Goal: Transaction & Acquisition: Subscribe to service/newsletter

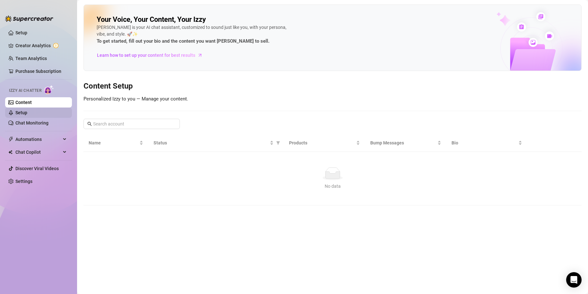
click at [25, 112] on link "Setup" at bounding box center [21, 112] width 12 height 5
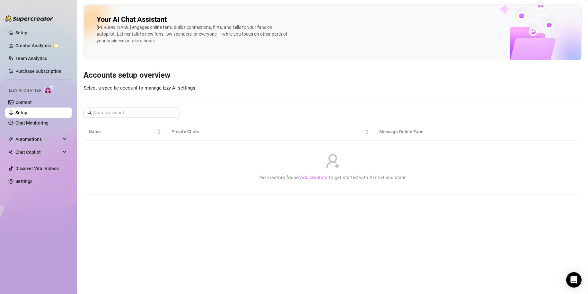
click at [307, 176] on link "Add creators" at bounding box center [314, 178] width 28 height 6
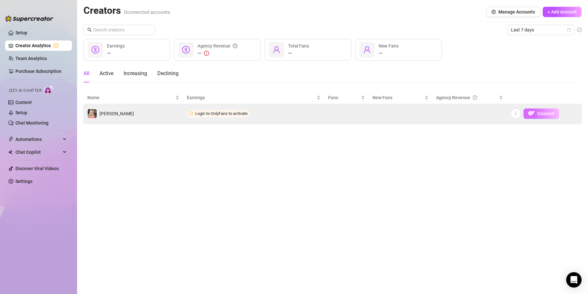
click at [529, 113] on img "button" at bounding box center [531, 113] width 6 height 6
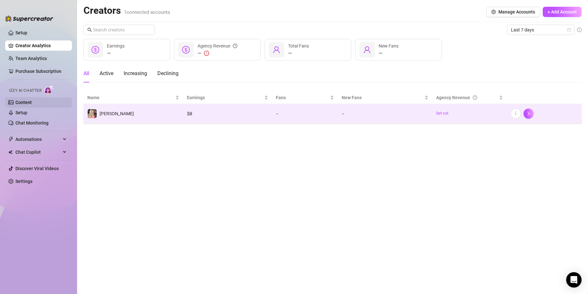
click at [20, 101] on link "Content" at bounding box center [23, 102] width 16 height 5
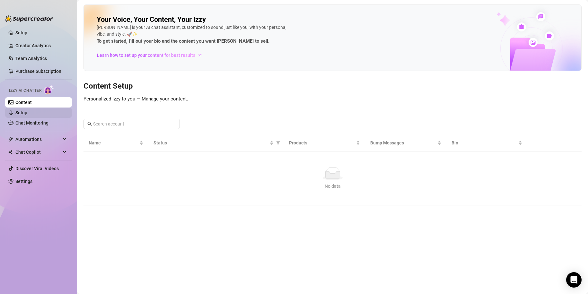
click at [15, 110] on link "Setup" at bounding box center [21, 112] width 12 height 5
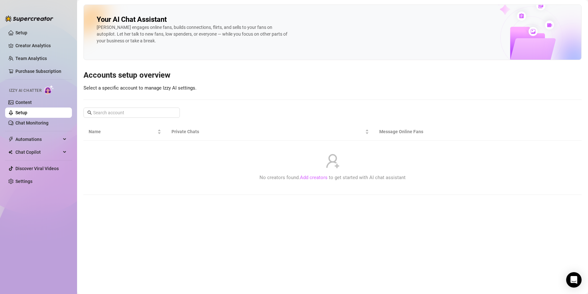
click at [315, 178] on link "Add creators" at bounding box center [314, 178] width 28 height 6
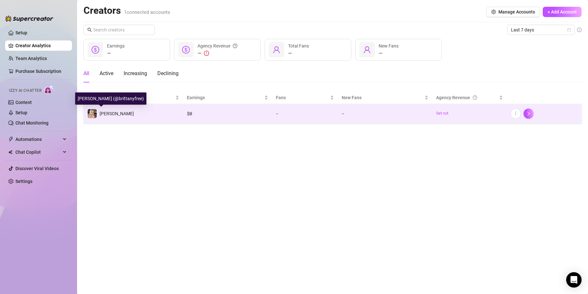
click at [101, 114] on span "[PERSON_NAME]" at bounding box center [116, 113] width 34 height 5
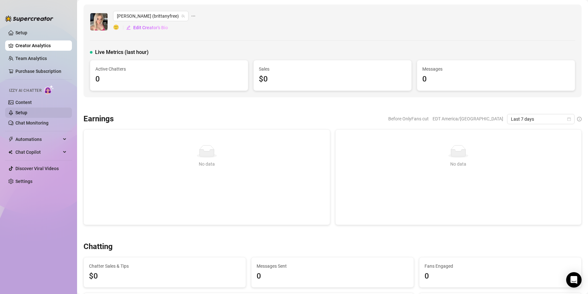
click at [25, 110] on link "Setup" at bounding box center [21, 112] width 12 height 5
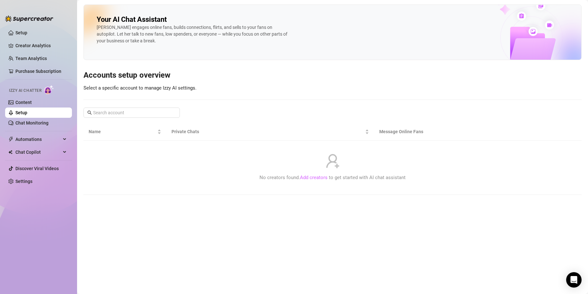
click at [307, 177] on link "Add creators" at bounding box center [314, 178] width 28 height 6
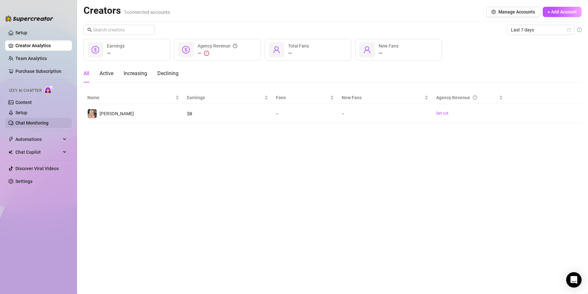
click at [22, 125] on link "Chat Monitoring" at bounding box center [31, 122] width 33 height 5
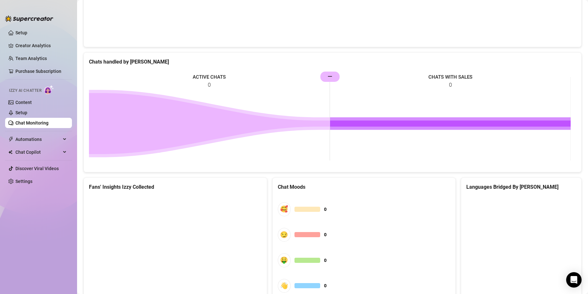
scroll to position [283, 0]
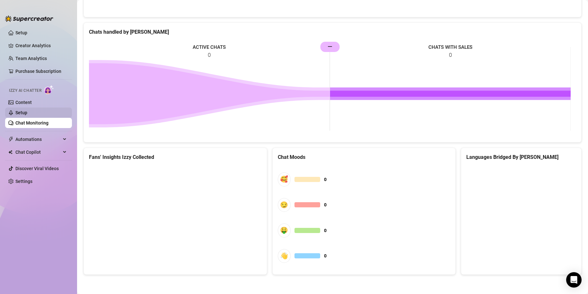
click at [15, 112] on link "Setup" at bounding box center [21, 112] width 12 height 5
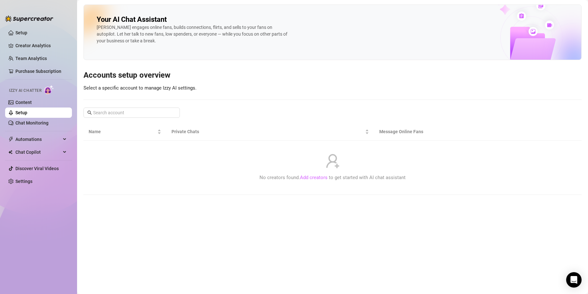
click at [311, 177] on link "Add creators" at bounding box center [314, 178] width 28 height 6
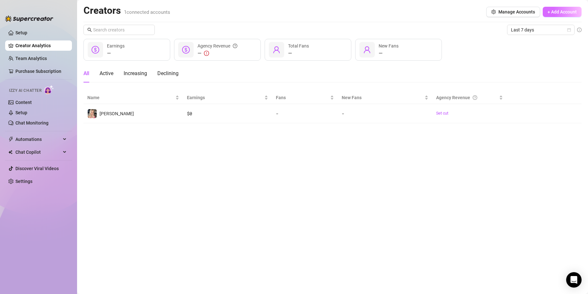
click at [567, 11] on span "+ Add Account" at bounding box center [561, 11] width 29 height 5
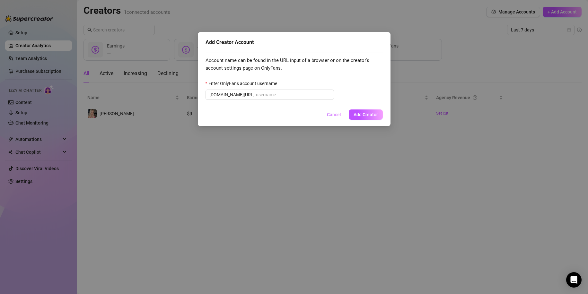
click at [326, 113] on button "Cancel" at bounding box center [334, 114] width 24 height 10
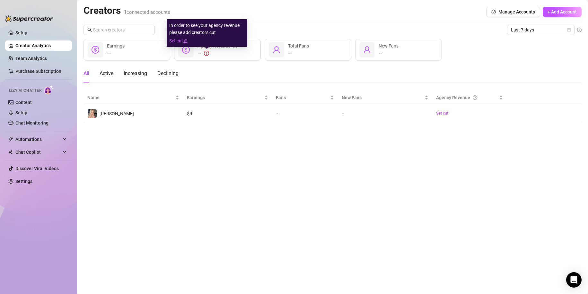
click at [208, 52] on icon "exclamation-circle" at bounding box center [206, 53] width 5 height 5
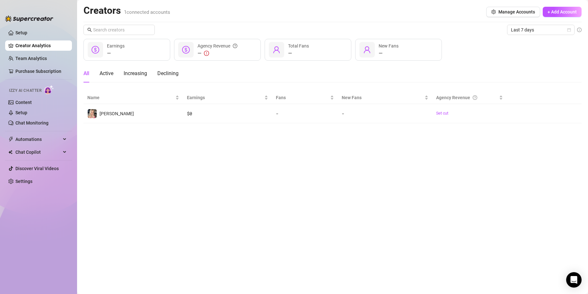
click at [185, 48] on icon "dollar-circle" at bounding box center [186, 50] width 8 height 8
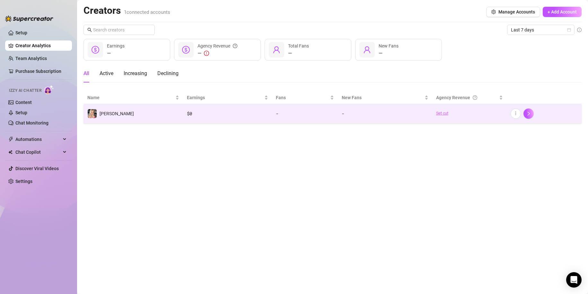
click at [448, 115] on link "Set cut" at bounding box center [469, 113] width 67 height 6
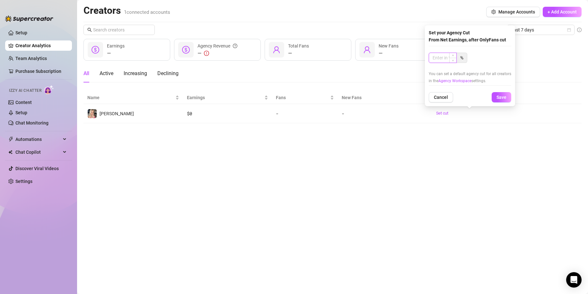
click at [444, 59] on input at bounding box center [442, 58] width 27 height 10
click at [447, 96] on span "Cancel" at bounding box center [441, 97] width 14 height 5
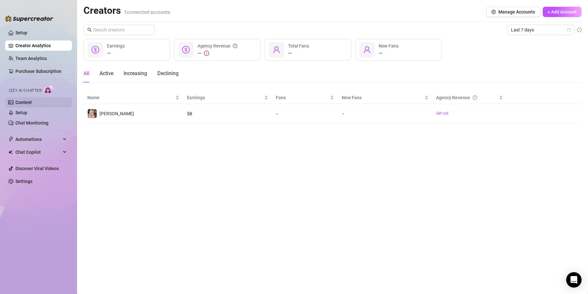
click at [25, 104] on link "Content" at bounding box center [23, 102] width 16 height 5
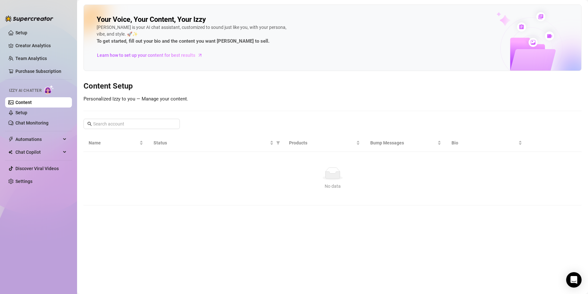
click at [45, 88] on img at bounding box center [49, 89] width 10 height 9
click at [36, 89] on span "Izzy AI Chatter" at bounding box center [25, 91] width 32 height 6
click at [15, 112] on link "Setup" at bounding box center [21, 112] width 12 height 5
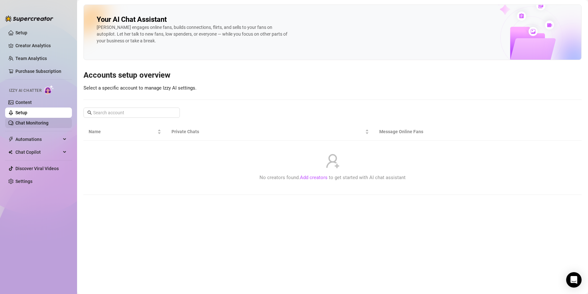
click at [29, 125] on link "Chat Monitoring" at bounding box center [31, 122] width 33 height 5
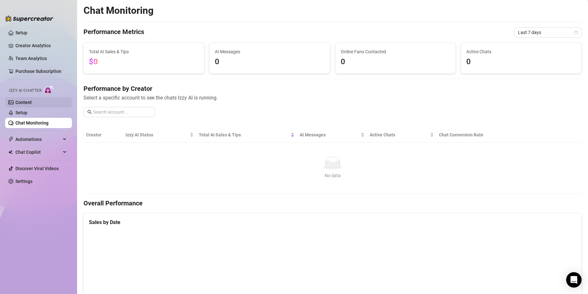
click at [16, 105] on link "Content" at bounding box center [23, 102] width 16 height 5
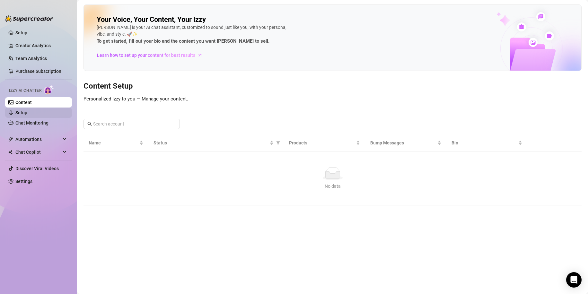
click at [19, 112] on link "Setup" at bounding box center [21, 112] width 12 height 5
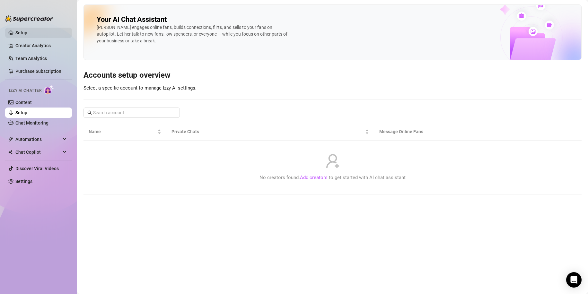
click at [19, 30] on link "Setup" at bounding box center [21, 32] width 12 height 5
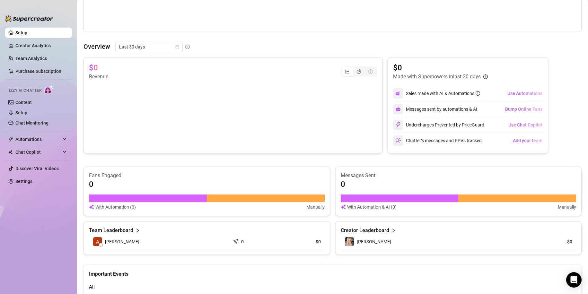
scroll to position [206, 0]
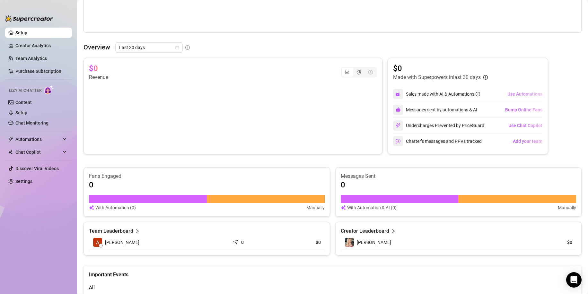
click at [507, 94] on span "Use Automations" at bounding box center [524, 93] width 35 height 5
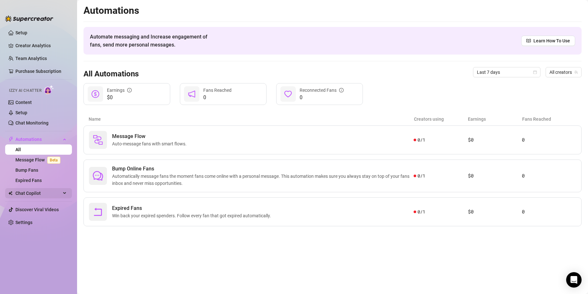
click at [55, 193] on span "Chat Copilot" at bounding box center [38, 193] width 46 height 10
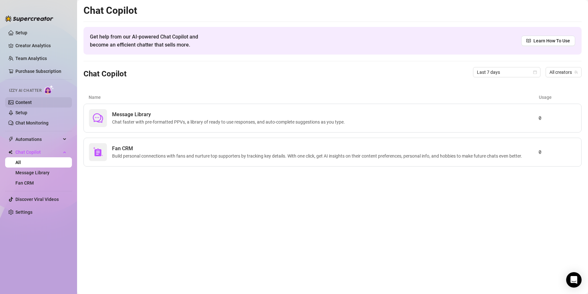
click at [24, 105] on link "Content" at bounding box center [23, 102] width 16 height 5
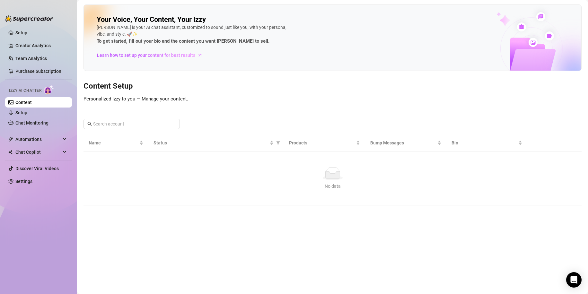
click at [24, 105] on link "Content" at bounding box center [23, 102] width 16 height 5
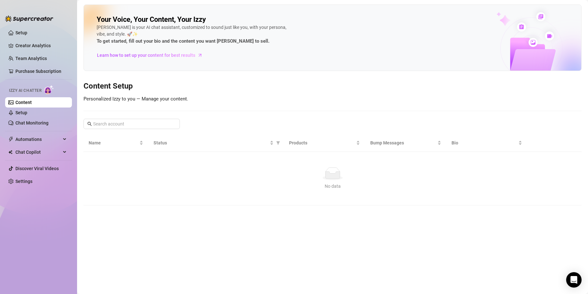
click at [24, 105] on link "Content" at bounding box center [23, 102] width 16 height 5
click at [25, 113] on link "Setup" at bounding box center [21, 112] width 12 height 5
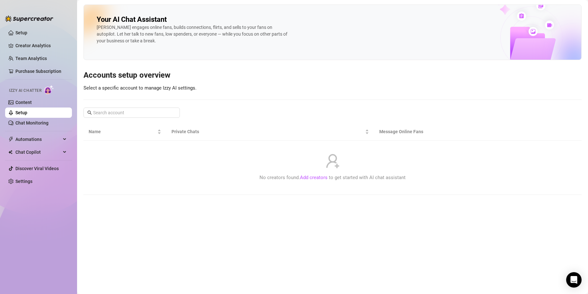
click at [25, 113] on link "Setup" at bounding box center [21, 112] width 12 height 5
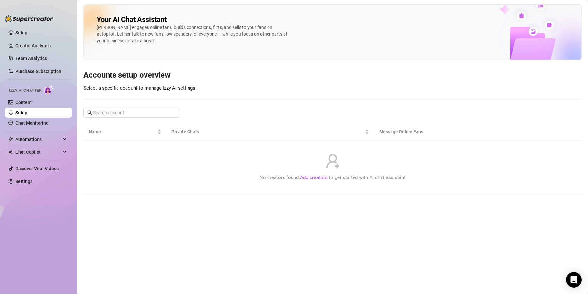
click at [25, 113] on link "Setup" at bounding box center [21, 112] width 12 height 5
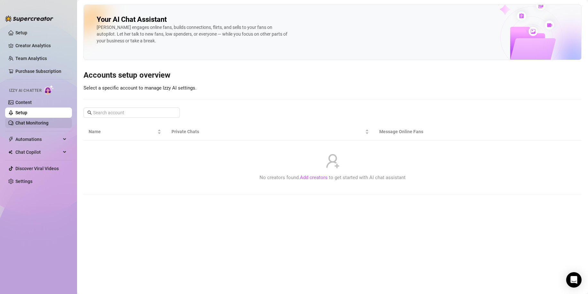
click at [27, 120] on link "Chat Monitoring" at bounding box center [31, 122] width 33 height 5
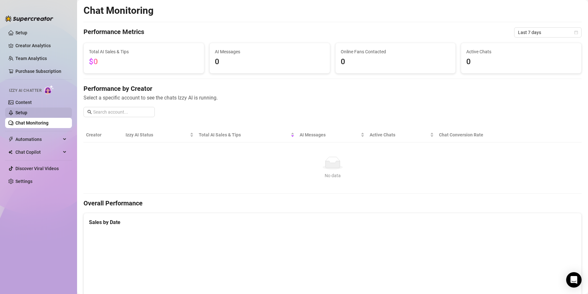
click at [27, 112] on link "Setup" at bounding box center [21, 112] width 12 height 5
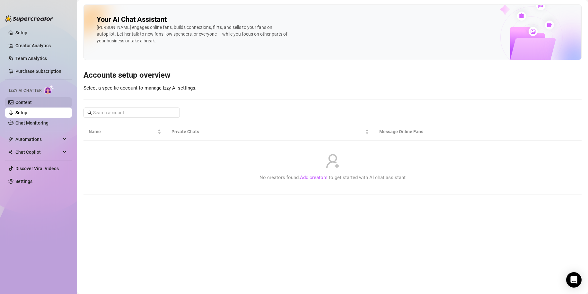
click at [22, 105] on link "Content" at bounding box center [23, 102] width 16 height 5
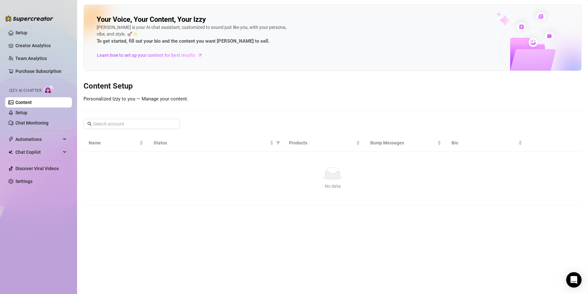
click at [32, 89] on span "Izzy AI Chatter" at bounding box center [25, 91] width 32 height 6
click at [53, 93] on img at bounding box center [49, 89] width 10 height 9
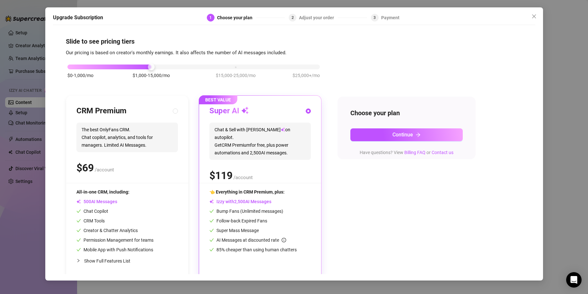
click at [295, 122] on div "Super AI Chat & Sell with Izzy on autopilot. Get CRM Premium for free, plus pow…" at bounding box center [259, 144] width 101 height 77
click at [531, 15] on icon "close" at bounding box center [533, 16] width 5 height 5
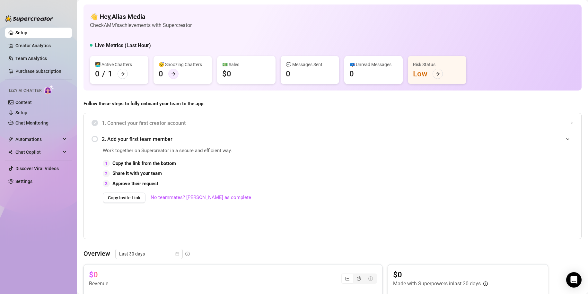
click at [173, 73] on icon "arrow-right" at bounding box center [173, 74] width 4 height 4
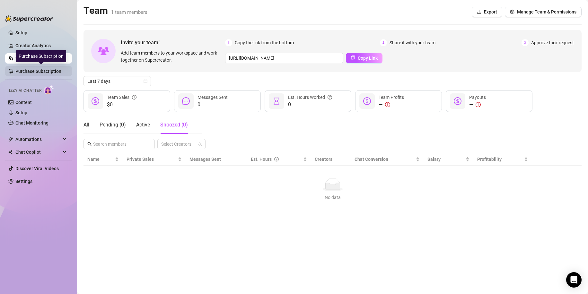
click at [38, 70] on link "Purchase Subscription" at bounding box center [40, 71] width 51 height 10
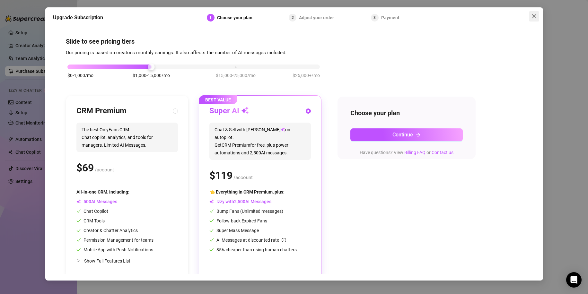
click at [530, 17] on span "Close" at bounding box center [534, 16] width 10 height 5
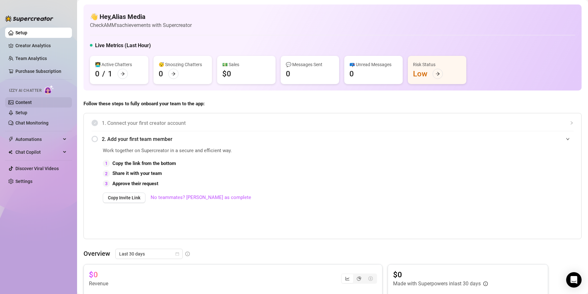
click at [27, 100] on link "Content" at bounding box center [23, 102] width 16 height 5
